Goal: Navigation & Orientation: Understand site structure

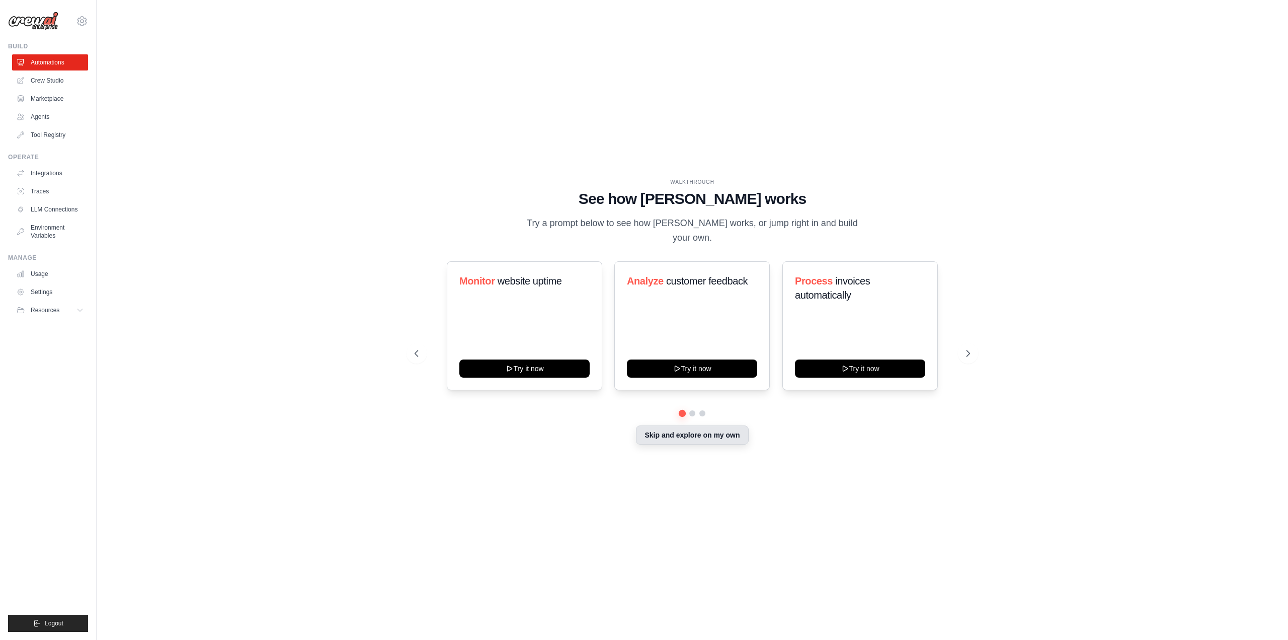
click at [661, 429] on button "Skip and explore on my own" at bounding box center [692, 434] width 112 height 19
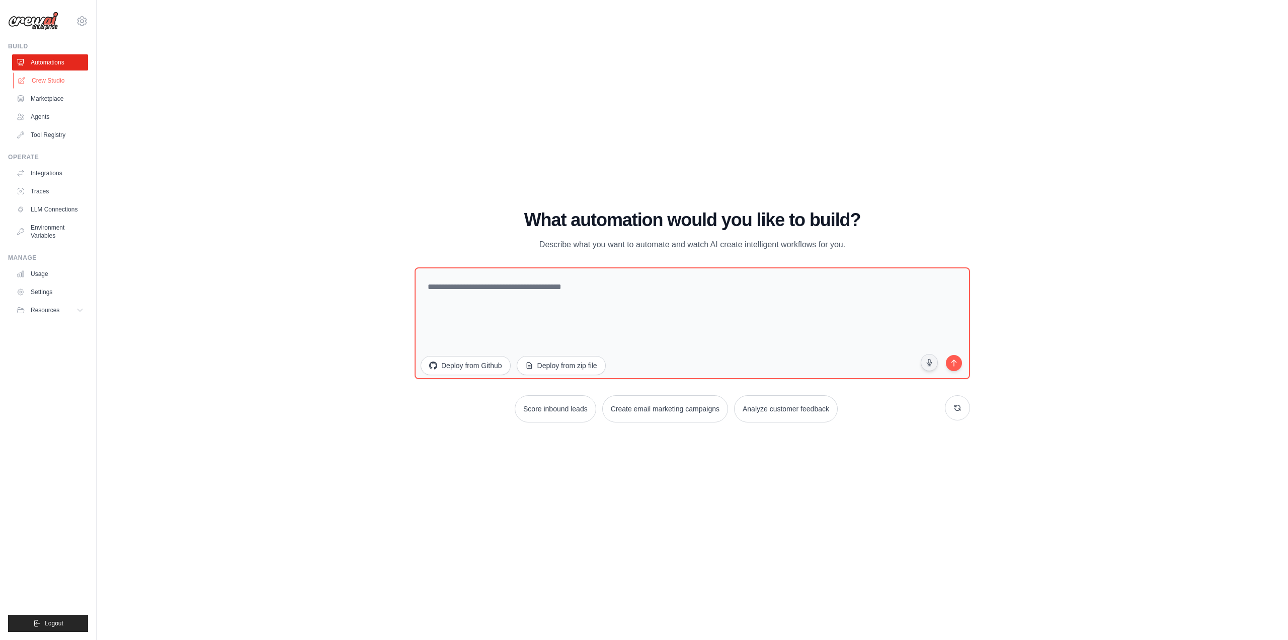
click at [51, 83] on link "Crew Studio" at bounding box center [51, 80] width 76 height 16
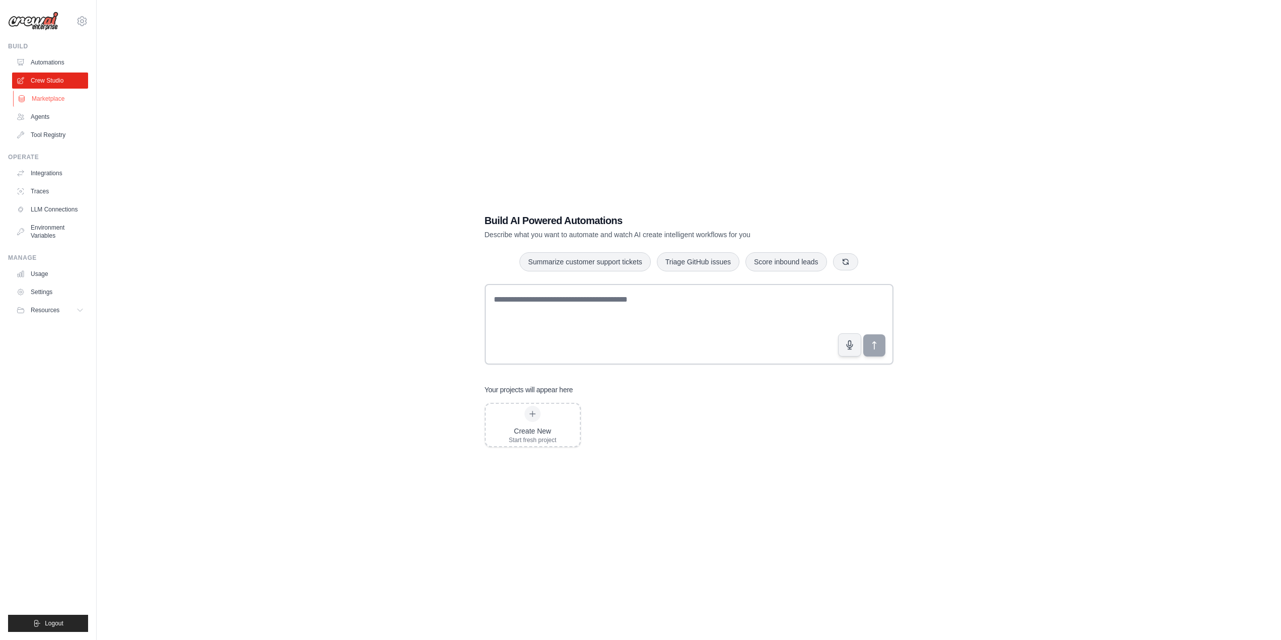
click at [53, 100] on link "Marketplace" at bounding box center [51, 99] width 76 height 16
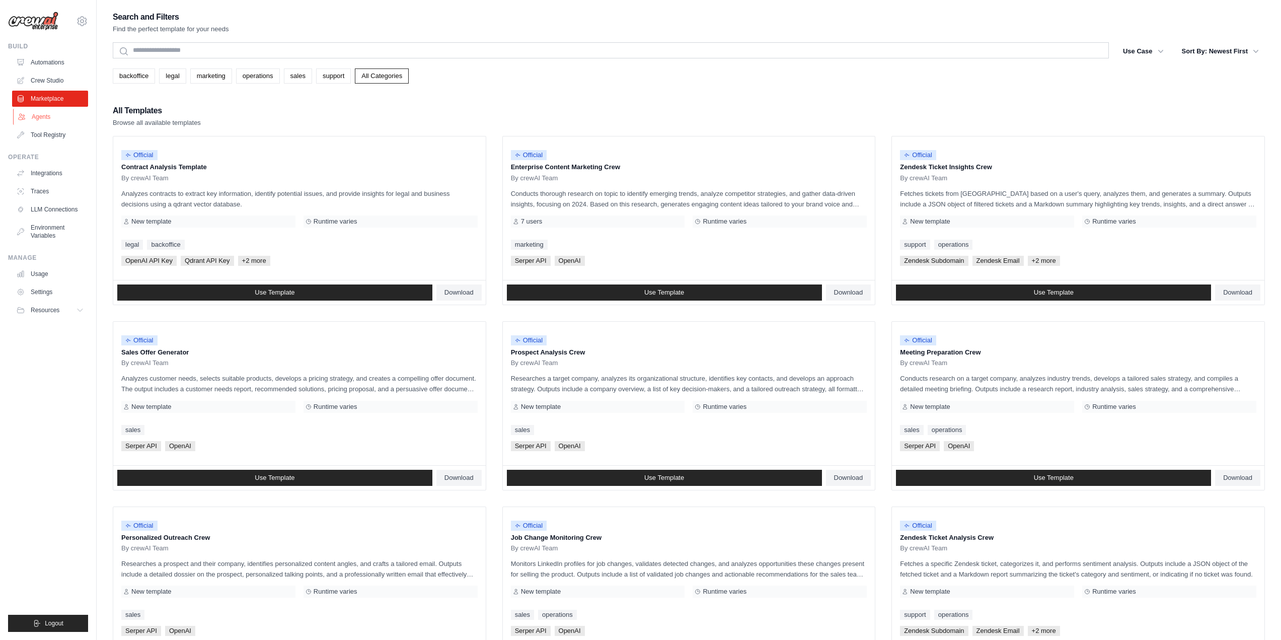
click at [37, 117] on link "Agents" at bounding box center [51, 117] width 76 height 16
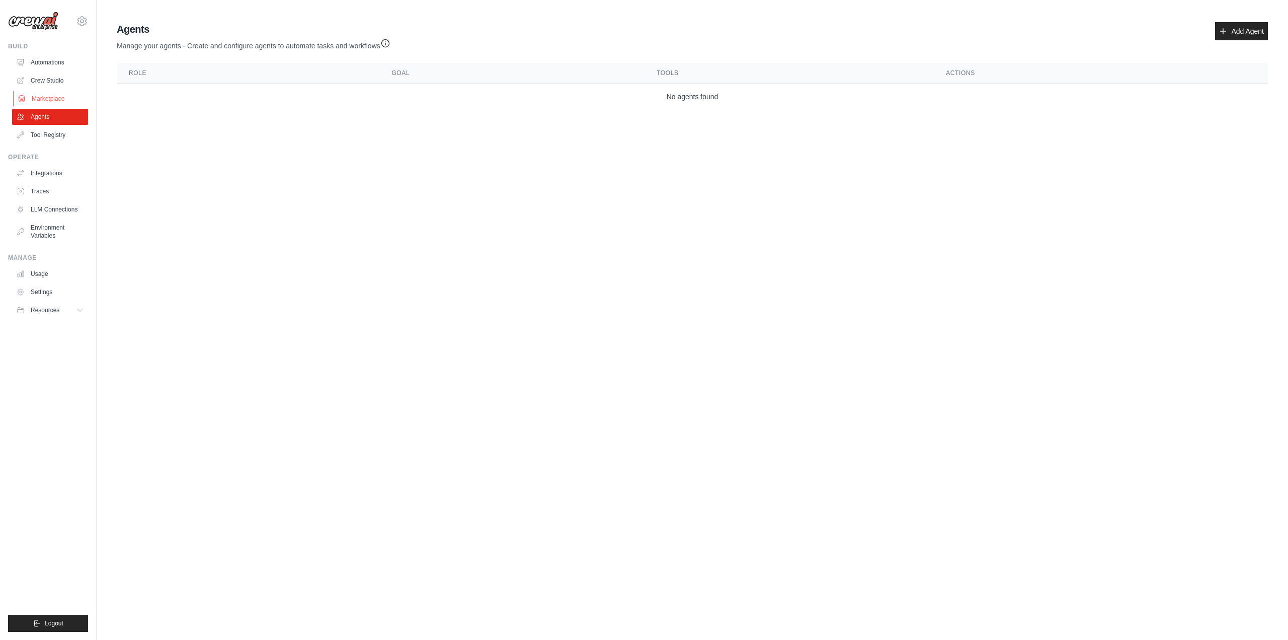
click at [37, 99] on link "Marketplace" at bounding box center [51, 99] width 76 height 16
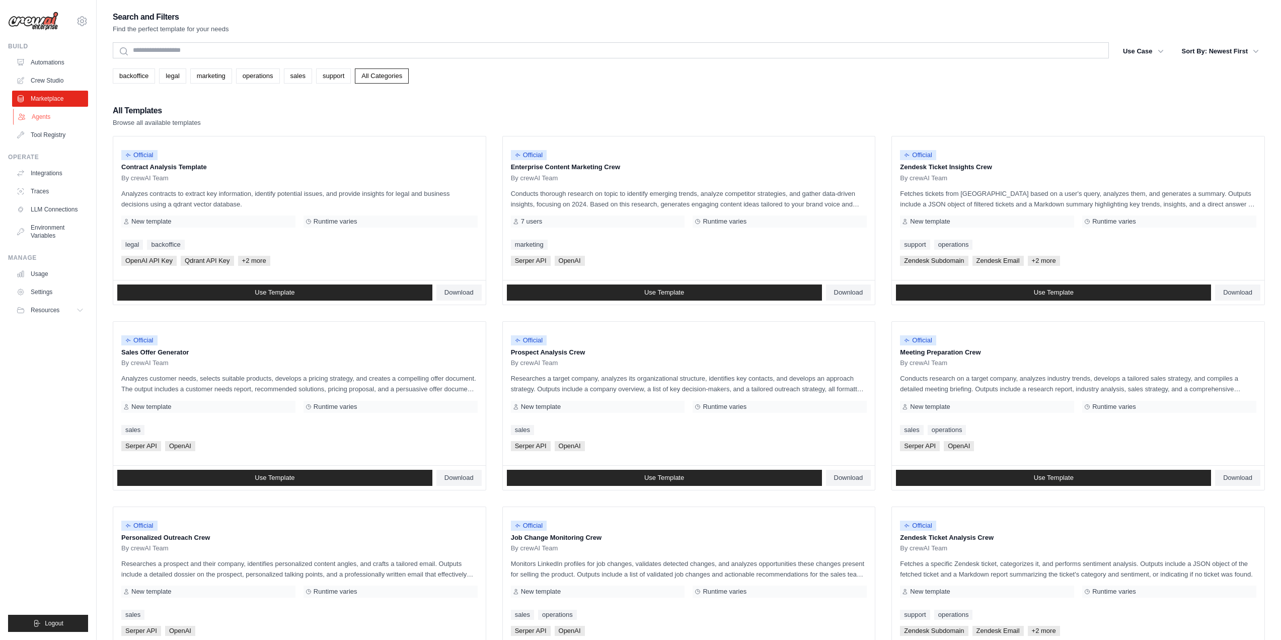
click at [49, 116] on link "Agents" at bounding box center [51, 117] width 76 height 16
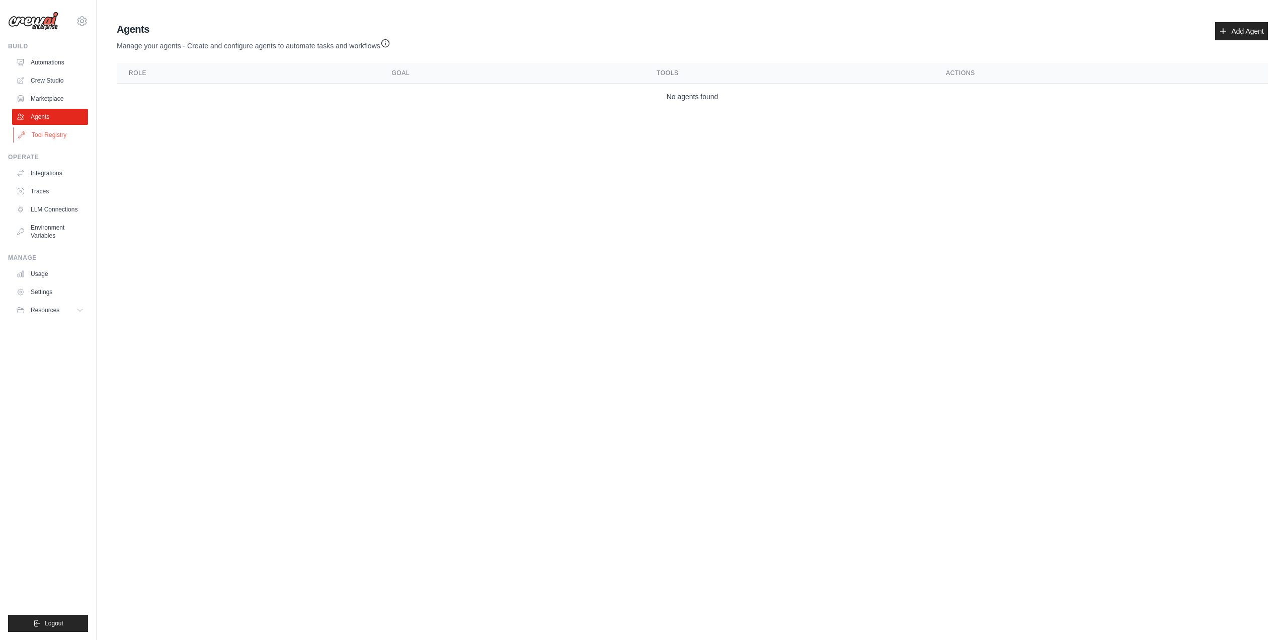
click at [50, 135] on link "Tool Registry" at bounding box center [51, 135] width 76 height 16
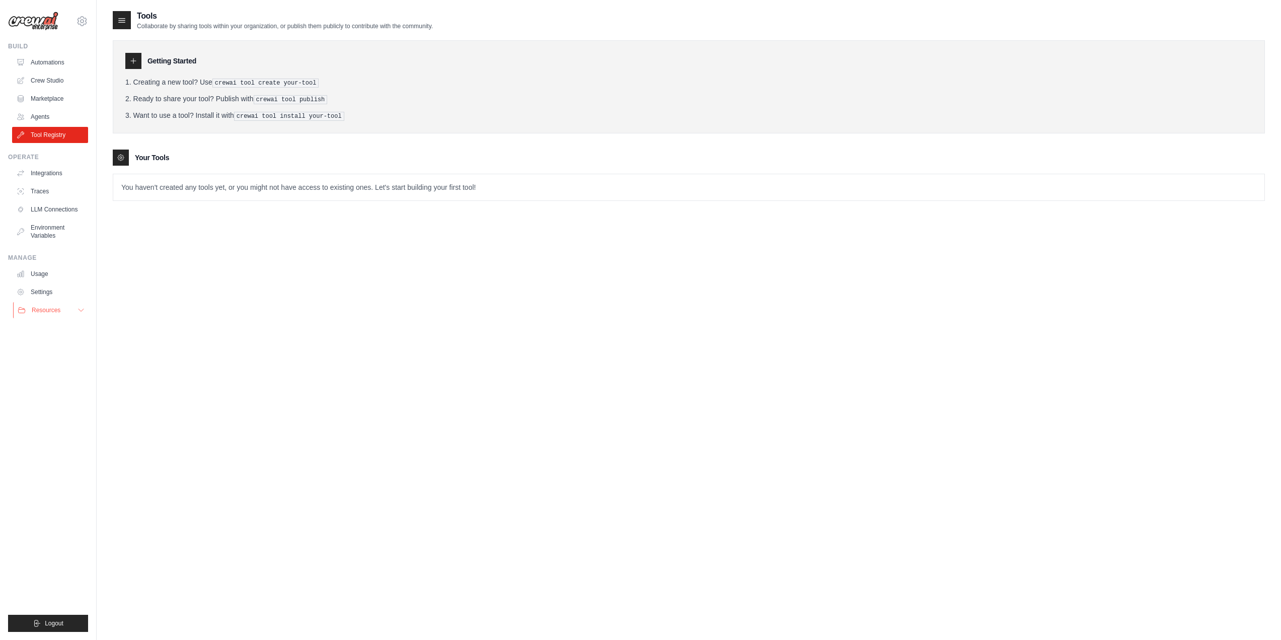
click at [55, 310] on span "Resources" at bounding box center [46, 310] width 29 height 8
click at [54, 327] on span "Documentation" at bounding box center [56, 327] width 41 height 8
click at [83, 23] on icon at bounding box center [82, 21] width 12 height 12
click at [269, 281] on div "Tools Collaborate by sharing tools within your organization, or publish them pu…" at bounding box center [689, 330] width 1152 height 640
